Goal: Information Seeking & Learning: Learn about a topic

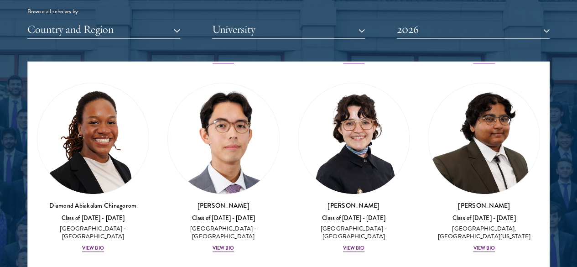
scroll to position [215, 0]
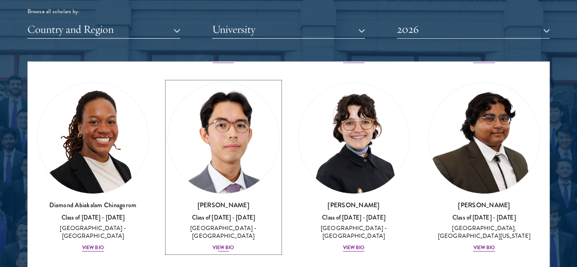
click at [167, 200] on div "[PERSON_NAME] Class of [DATE] - [DATE] [GEOGRAPHIC_DATA] - [GEOGRAPHIC_DATA] [G…" at bounding box center [223, 226] width 112 height 52
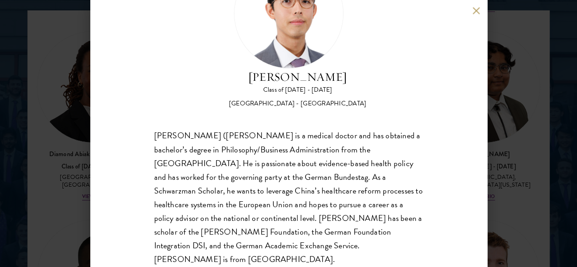
scroll to position [1182, 0]
click at [477, 12] on button at bounding box center [477, 11] width 8 height 8
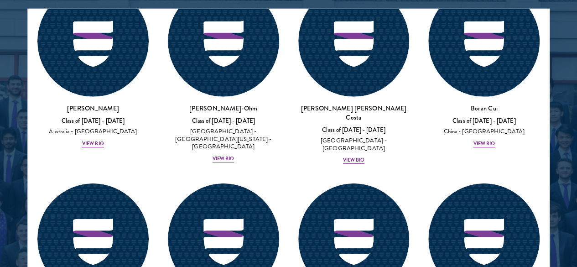
scroll to position [1420, 0]
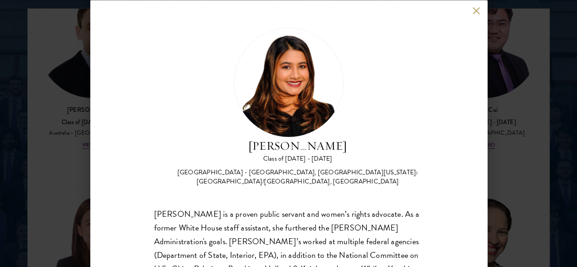
click at [473, 7] on button at bounding box center [477, 11] width 8 height 8
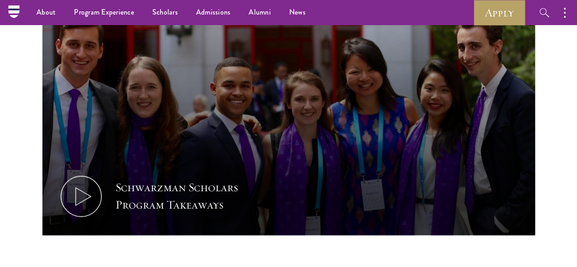
scroll to position [458, 0]
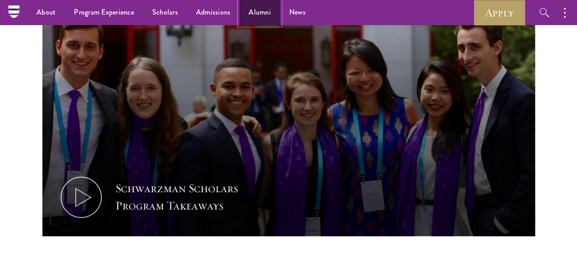
click at [257, 5] on link "Alumni" at bounding box center [260, 12] width 41 height 25
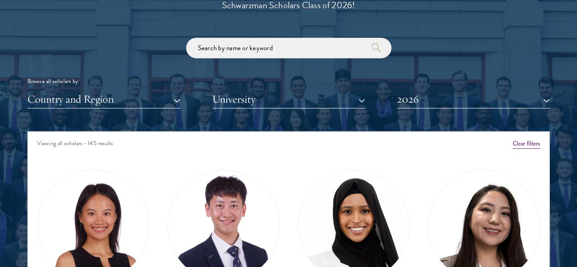
scroll to position [101, 0]
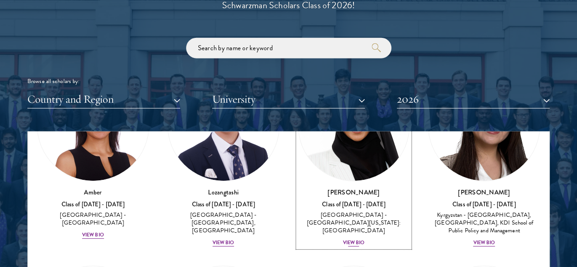
click at [298, 188] on div "[PERSON_NAME] Class of [DATE] - [DATE] [GEOGRAPHIC_DATA] - [GEOGRAPHIC_DATA][US…" at bounding box center [354, 218] width 112 height 60
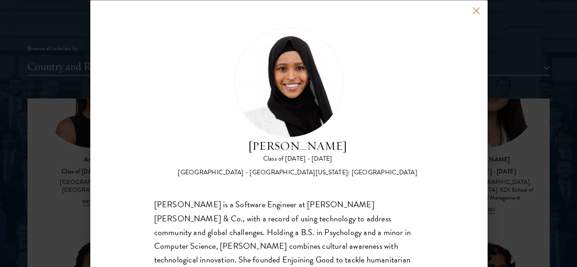
click at [473, 9] on button at bounding box center [477, 11] width 8 height 8
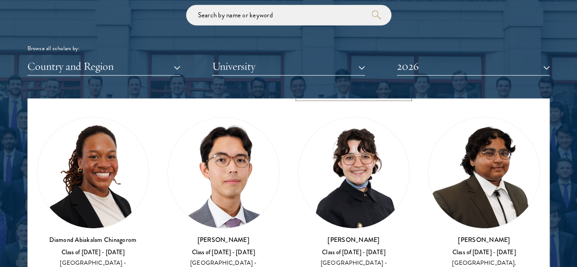
scroll to position [217, 0]
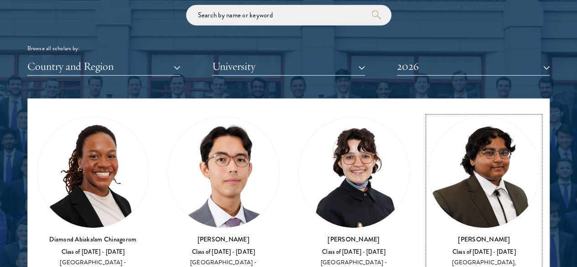
click at [428, 248] on div "Class of [DATE] - [DATE]" at bounding box center [484, 252] width 112 height 8
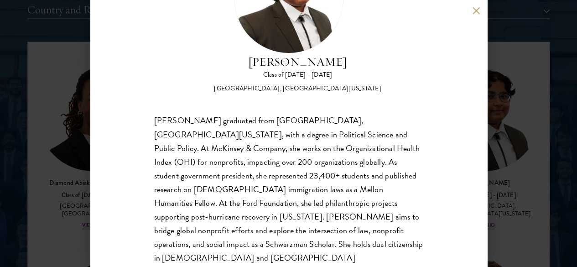
scroll to position [1148, 0]
click at [475, 11] on button at bounding box center [477, 11] width 8 height 8
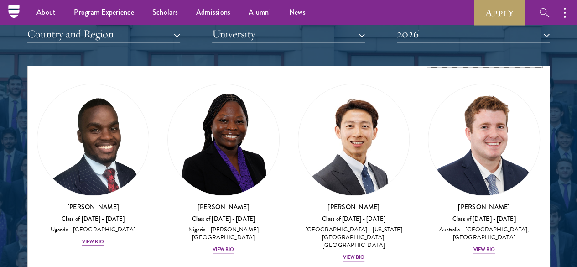
scroll to position [416, 0]
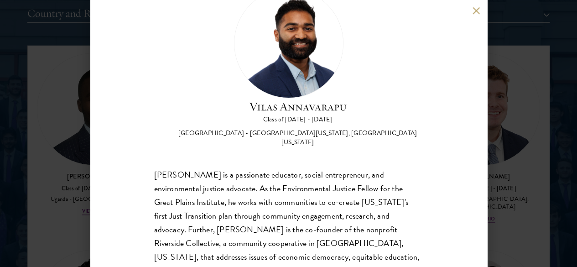
scroll to position [31, 0]
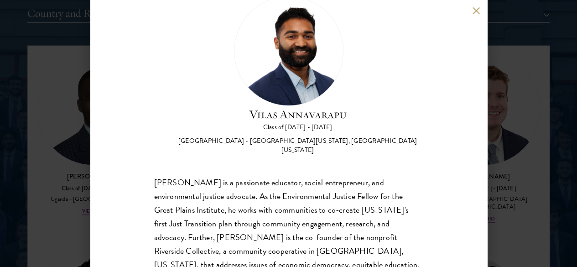
click at [474, 6] on div "[PERSON_NAME] Class of [DATE] - [DATE] [GEOGRAPHIC_DATA] - [GEOGRAPHIC_DATA][US…" at bounding box center [288, 133] width 397 height 267
click at [475, 9] on button at bounding box center [477, 11] width 8 height 8
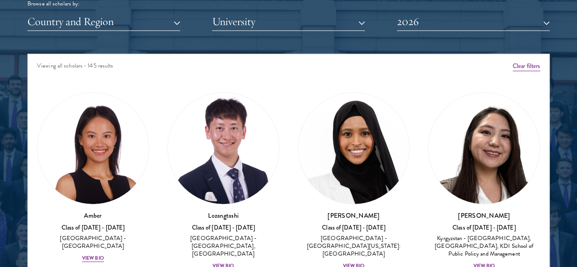
scroll to position [1137, 0]
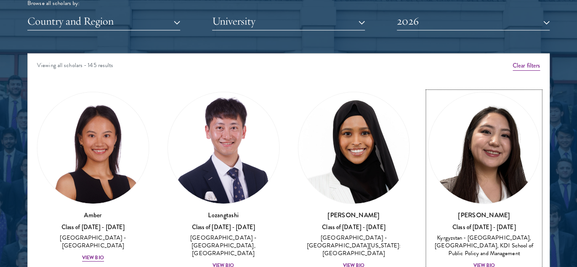
click at [429, 126] on img at bounding box center [484, 147] width 111 height 111
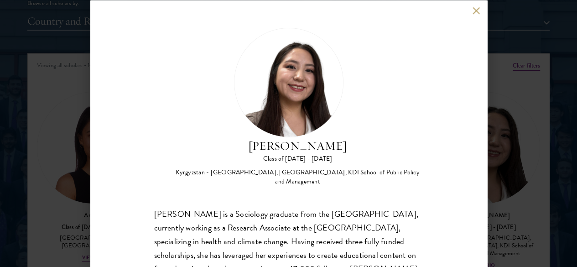
click at [475, 9] on button at bounding box center [477, 11] width 8 height 8
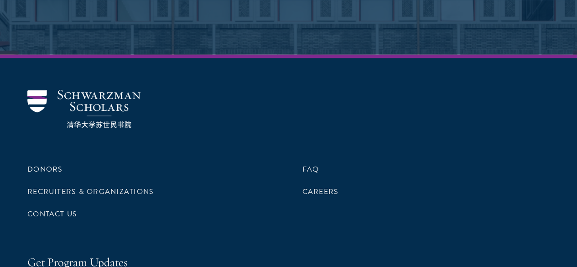
scroll to position [4012, 0]
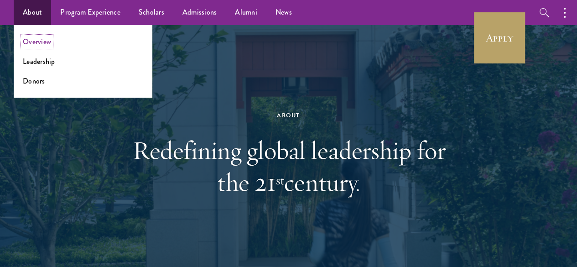
click at [41, 42] on link "Overview" at bounding box center [37, 42] width 28 height 10
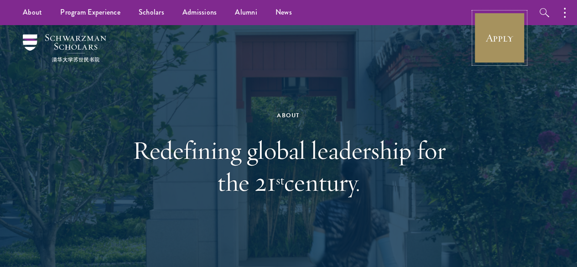
click at [506, 52] on link "Apply" at bounding box center [499, 37] width 51 height 51
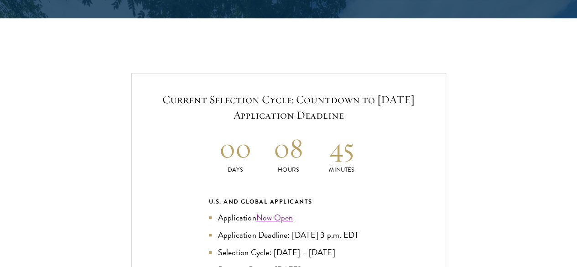
scroll to position [1889, 0]
